Goal: Task Accomplishment & Management: Use online tool/utility

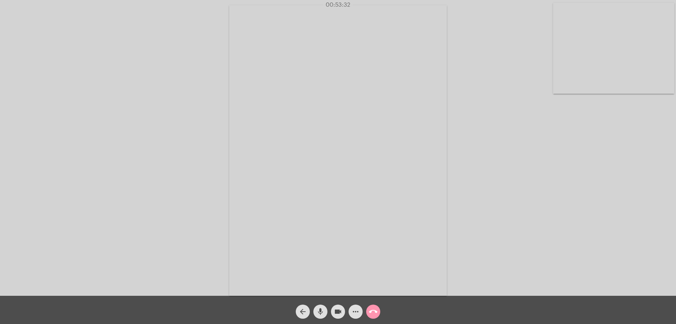
click at [306, 307] on span "arrow_back" at bounding box center [303, 311] width 8 height 14
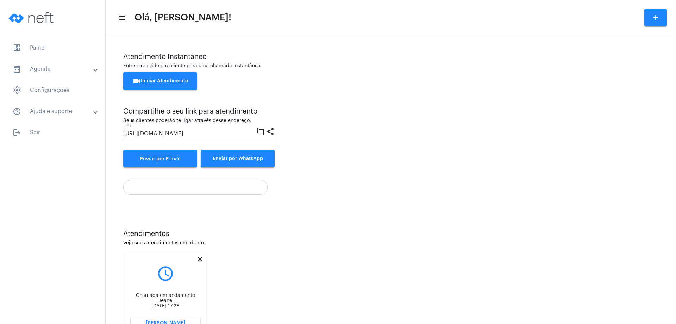
scroll to position [30, 0]
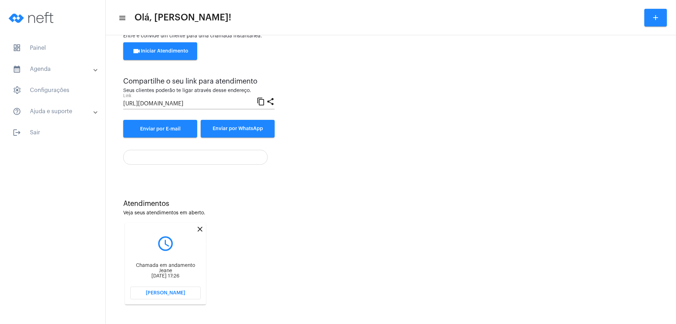
click at [200, 230] on mat-icon "close" at bounding box center [200, 229] width 8 height 8
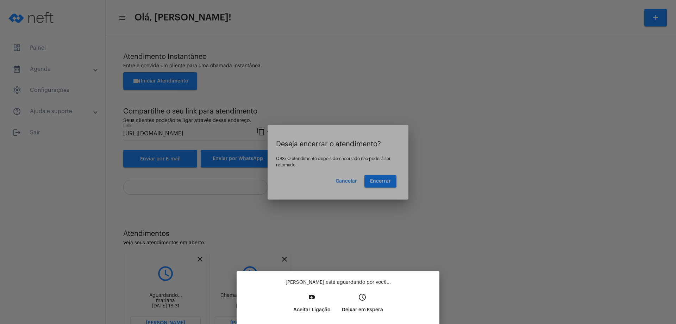
click at [385, 180] on div at bounding box center [338, 162] width 676 height 324
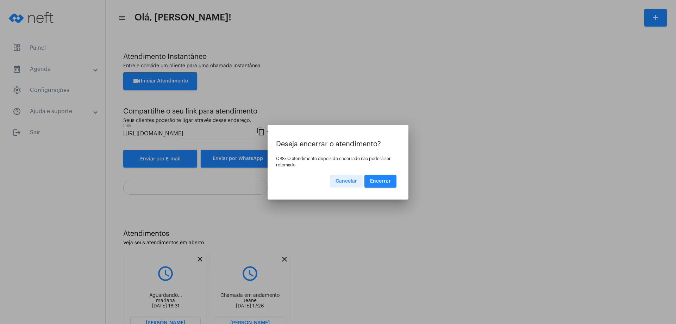
click at [383, 179] on span "Encerrar" at bounding box center [380, 181] width 21 height 5
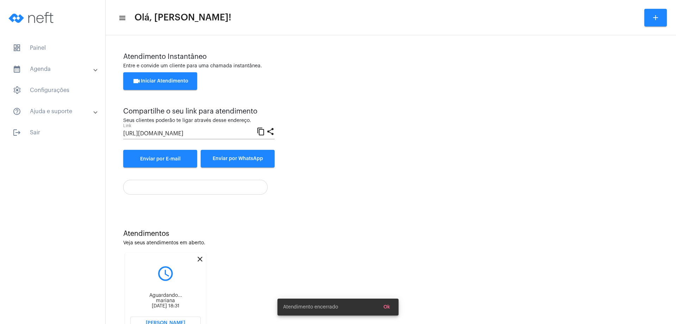
scroll to position [30, 0]
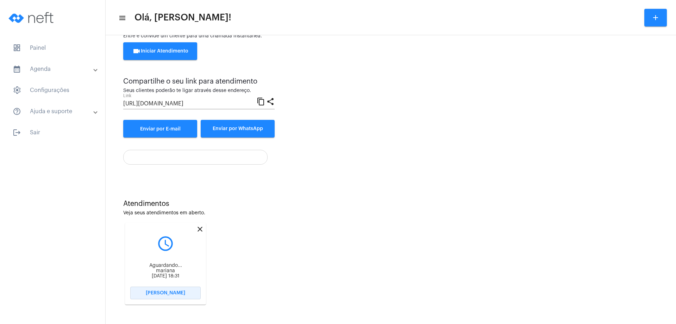
click at [167, 293] on span "[PERSON_NAME]" at bounding box center [165, 292] width 39 height 5
